Goal: Task Accomplishment & Management: Use online tool/utility

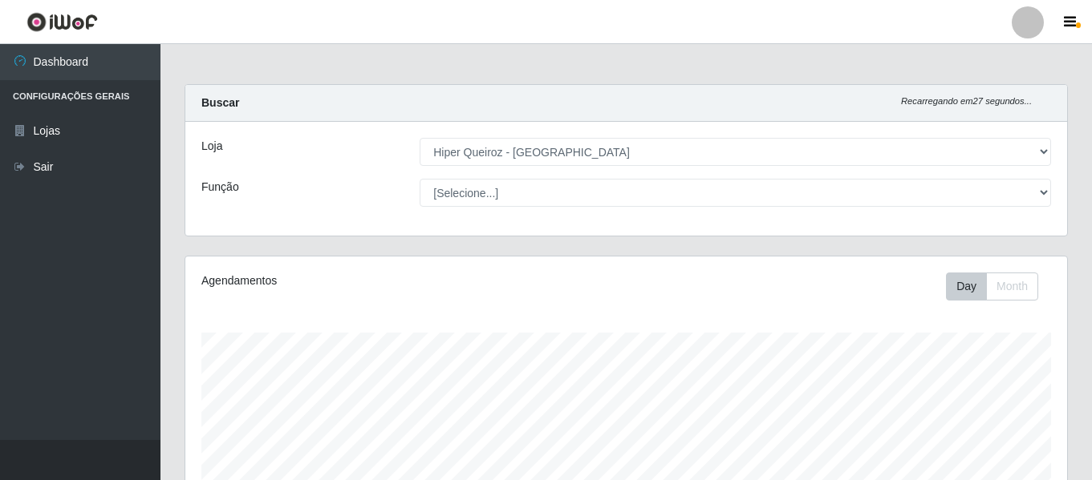
select select "497"
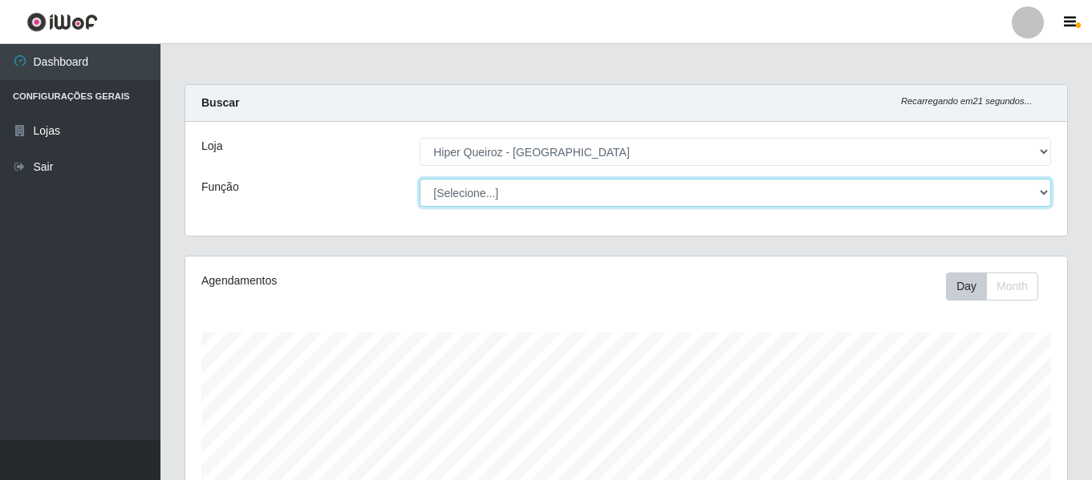
click at [773, 181] on select "[Selecione...] ASG ASG + ASG ++ Embalador Embalador + Embalador ++ Repositor Re…" at bounding box center [734, 193] width 631 height 28
click at [419, 179] on select "[Selecione...] ASG ASG + ASG ++ Embalador Embalador + Embalador ++ Repositor Re…" at bounding box center [734, 193] width 631 height 28
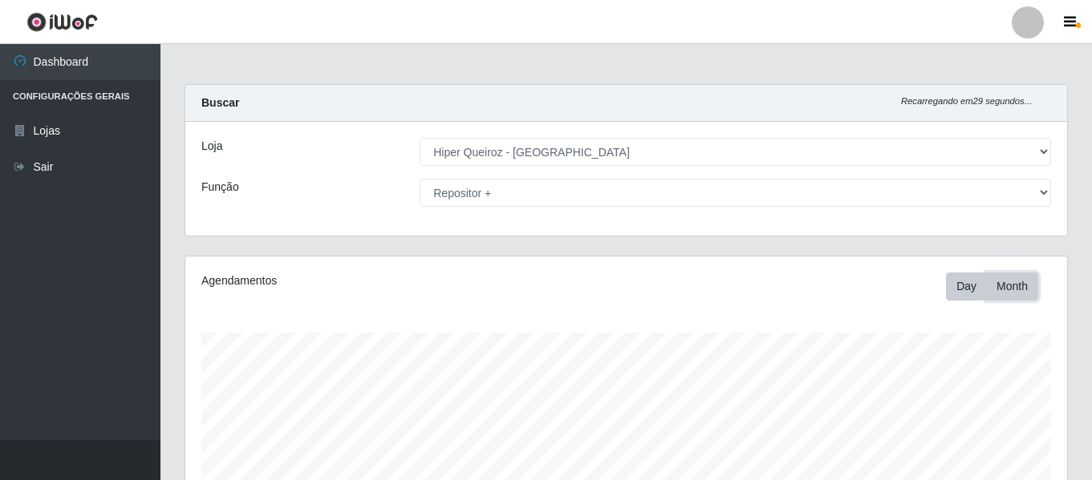
click at [1003, 286] on button "Month" at bounding box center [1012, 287] width 52 height 28
click at [967, 290] on button "Day" at bounding box center [966, 287] width 41 height 28
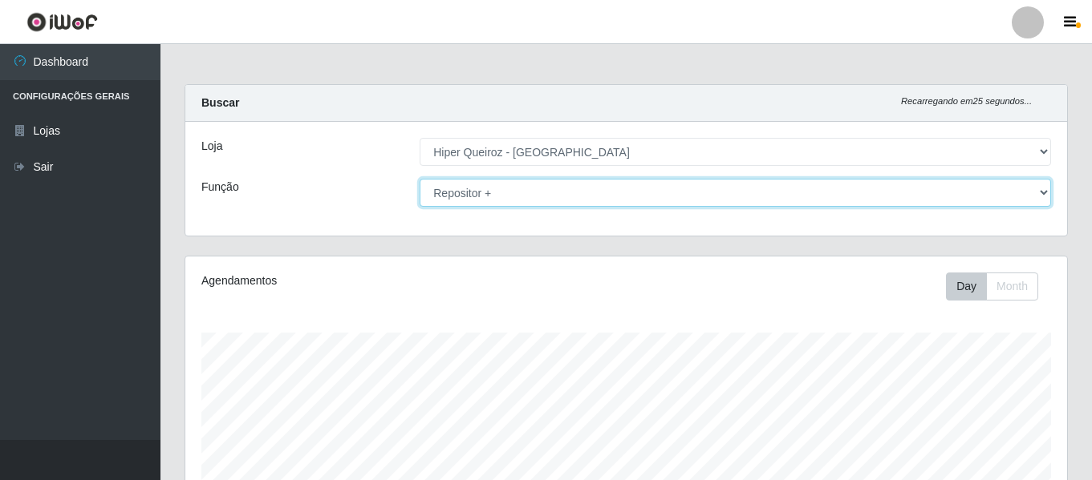
click at [1040, 194] on select "[Selecione...] ASG ASG + ASG ++ Embalador Embalador + Embalador ++ Repositor Re…" at bounding box center [734, 193] width 631 height 28
select select "24"
click at [419, 179] on select "[Selecione...] ASG ASG + ASG ++ Embalador Embalador + Embalador ++ Repositor Re…" at bounding box center [734, 193] width 631 height 28
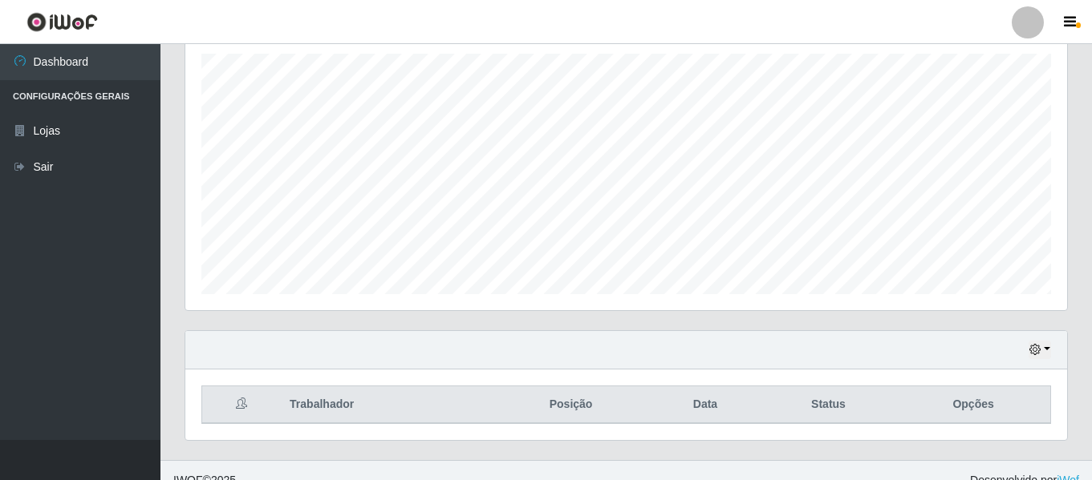
scroll to position [299, 0]
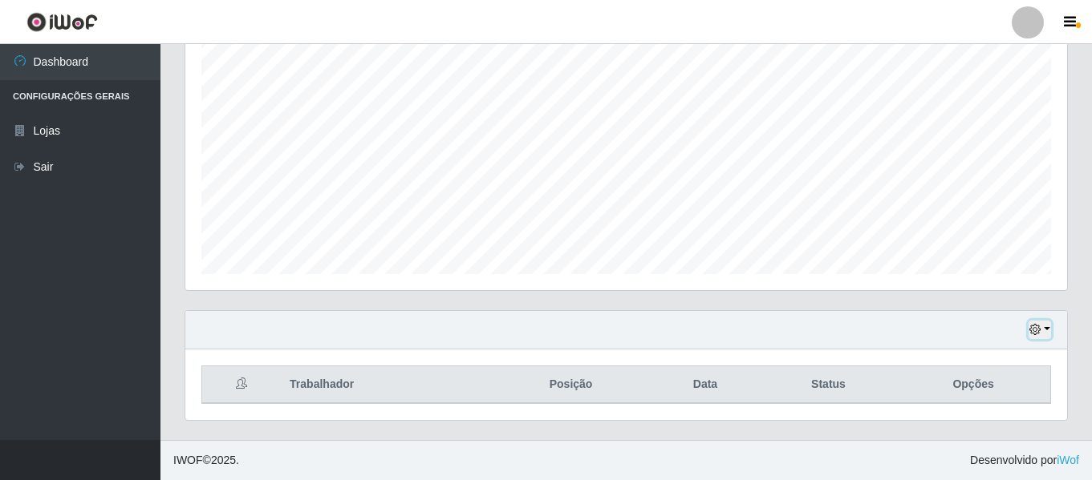
click at [1035, 330] on icon "button" at bounding box center [1034, 329] width 11 height 11
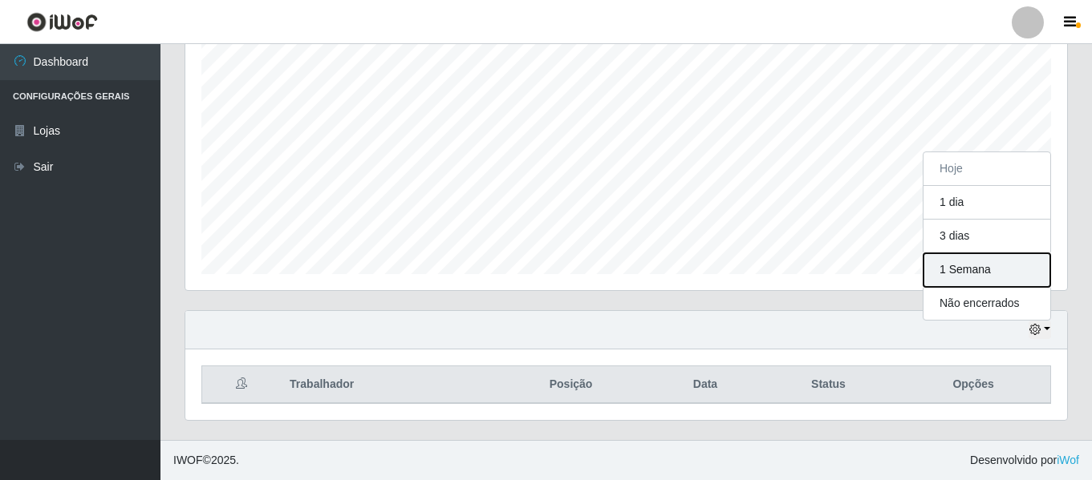
click at [943, 273] on button "1 Semana" at bounding box center [986, 270] width 127 height 34
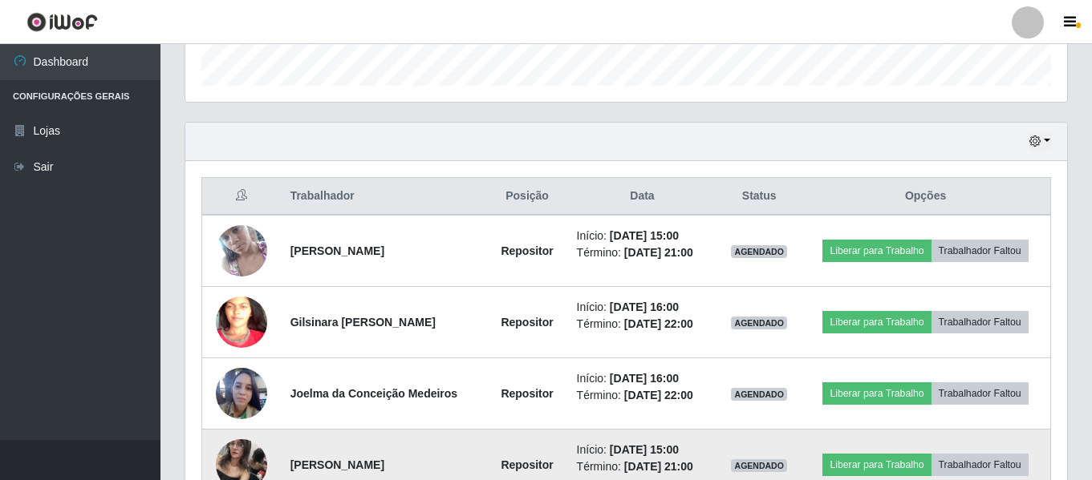
scroll to position [487, 0]
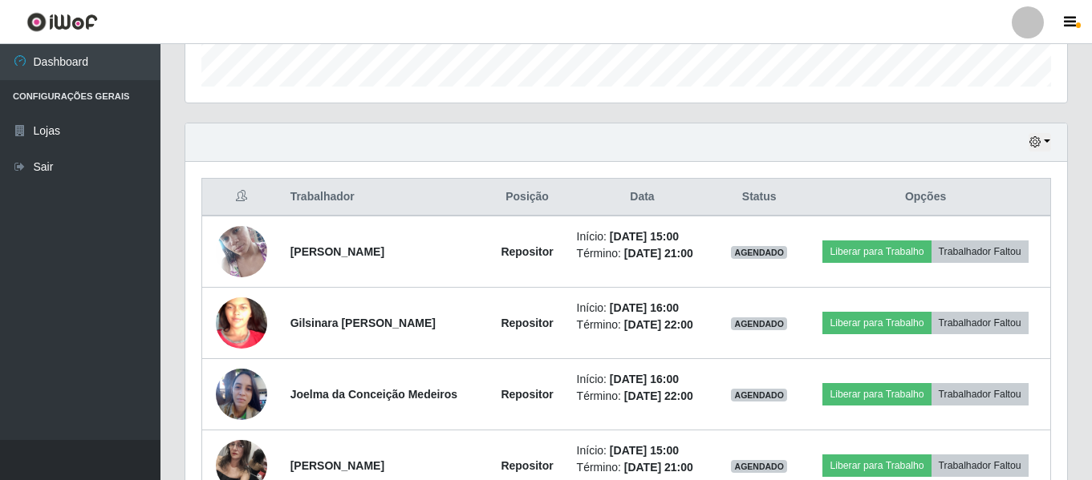
click at [942, 205] on th "Opções" at bounding box center [924, 198] width 249 height 38
click at [1036, 148] on icon "button" at bounding box center [1034, 141] width 11 height 11
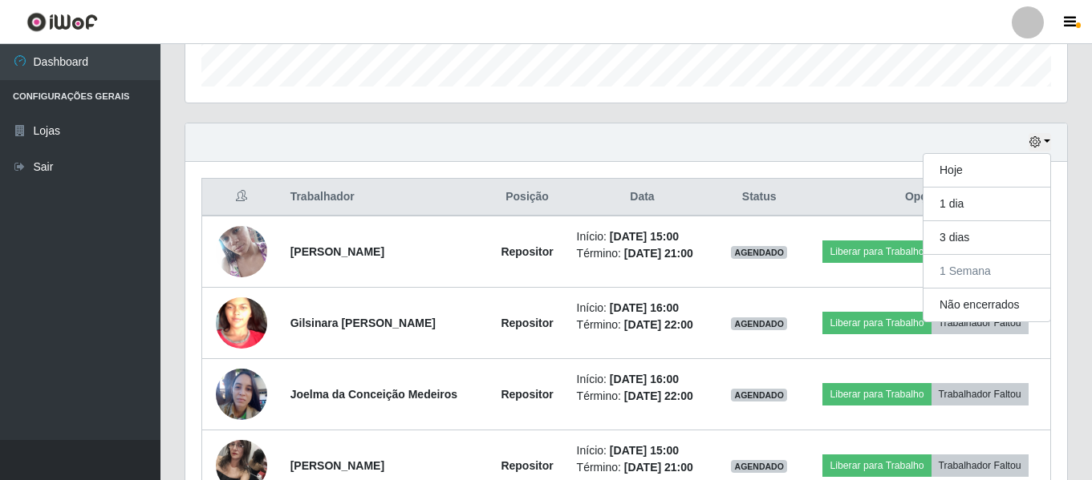
click at [716, 144] on div "Hoje 1 dia 3 dias 1 Semana Não encerrados" at bounding box center [625, 143] width 881 height 38
